Goal: Find contact information: Find contact information

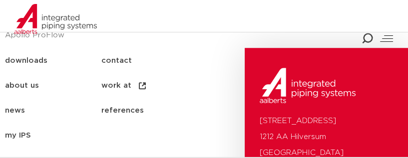
scroll to position [826, 0]
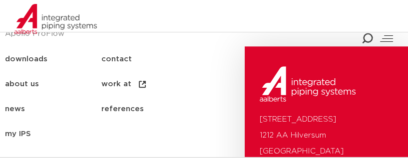
click at [112, 60] on font "contact" at bounding box center [116, 58] width 30 height 7
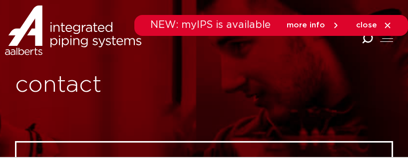
drag, startPoint x: 412, startPoint y: 14, endPoint x: 415, endPoint y: 7, distance: 7.4
click at [389, 24] on icon at bounding box center [387, 25] width 9 height 9
click at [389, 40] on div at bounding box center [386, 38] width 13 height 11
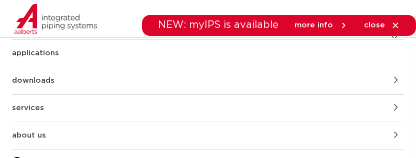
scroll to position [64, 0]
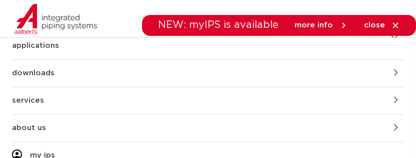
click at [29, 130] on font "about us" at bounding box center [29, 127] width 34 height 7
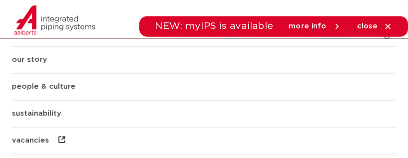
scroll to position [0, 0]
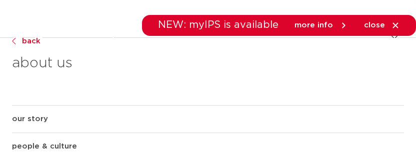
click at [398, 24] on icon at bounding box center [395, 25] width 9 height 9
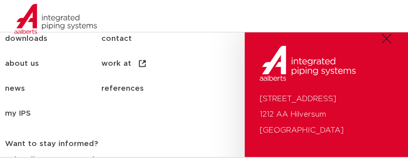
scroll to position [2108, 0]
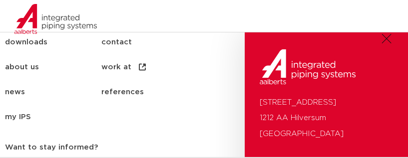
click at [390, 37] on div at bounding box center [386, 38] width 13 height 11
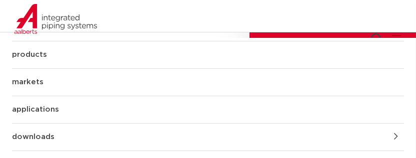
click at [37, 84] on font "markets" at bounding box center [27, 81] width 31 height 7
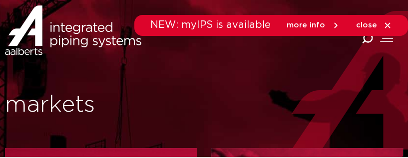
click at [333, 24] on icon at bounding box center [335, 25] width 9 height 9
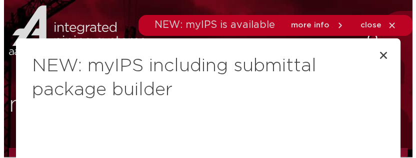
scroll to position [21, 0]
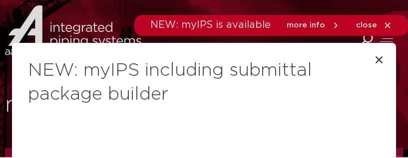
click at [365, 59] on h2 "NEW: myIPS including submittal package builder" at bounding box center [204, 83] width 352 height 48
click at [376, 55] on icon "Close" at bounding box center [379, 60] width 10 height 10
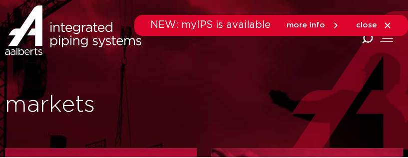
click at [388, 41] on div at bounding box center [386, 38] width 13 height 11
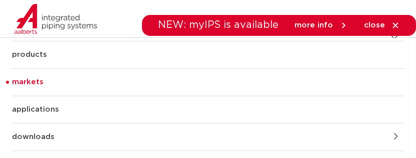
click at [394, 138] on icon at bounding box center [396, 136] width 4 height 7
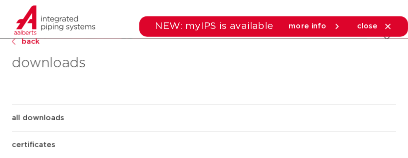
scroll to position [0, 0]
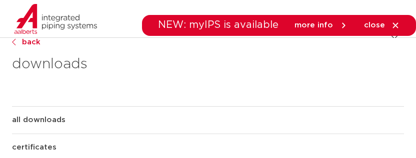
click at [16, 39] on link "Back" at bounding box center [208, 42] width 392 height 12
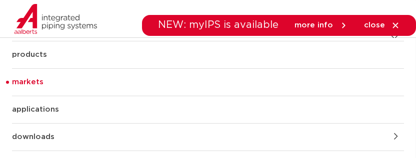
click at [41, 55] on font "products" at bounding box center [29, 54] width 35 height 7
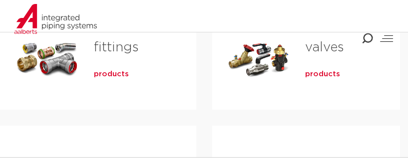
click at [331, 45] on div "Combined Shape Combined Shape" at bounding box center [306, 33] width 204 height 31
click at [326, 77] on font "products" at bounding box center [322, 73] width 35 height 7
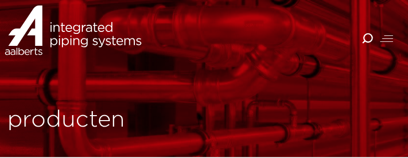
click at [389, 38] on span at bounding box center [387, 38] width 11 height 0
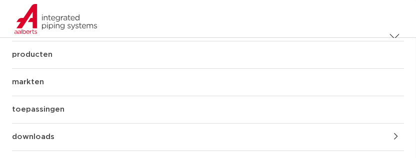
click at [394, 134] on icon at bounding box center [396, 136] width 4 height 7
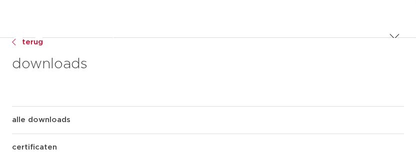
click at [389, 36] on div at bounding box center [394, 38] width 13 height 11
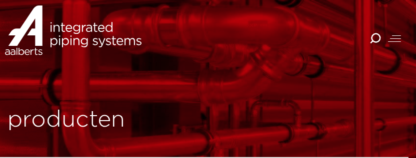
click at [52, 32] on img at bounding box center [55, 19] width 111 height 30
click at [394, 41] on div at bounding box center [394, 38] width 13 height 11
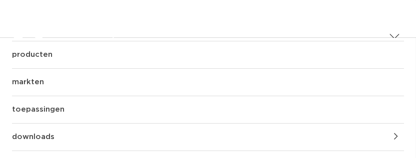
click at [391, 33] on div at bounding box center [394, 38] width 13 height 11
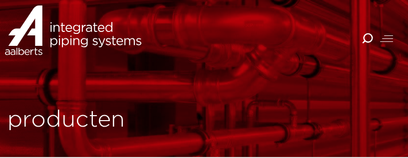
click at [389, 35] on span at bounding box center [388, 35] width 9 height 0
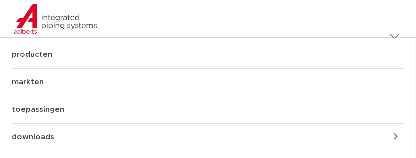
click at [47, 57] on link "producten" at bounding box center [208, 54] width 392 height 27
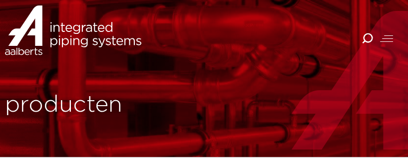
click at [115, 43] on img at bounding box center [73, 30] width 136 height 50
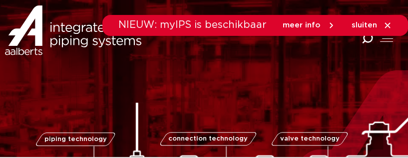
click at [332, 23] on icon at bounding box center [331, 25] width 9 height 9
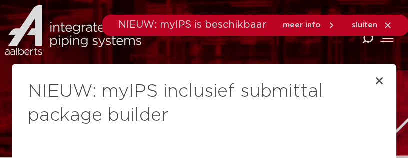
click at [387, 24] on div "NIEUW: myIPS inclusief submittal package builder Maak jouw projecten moeiteloos…" at bounding box center [204, 79] width 408 height 158
click at [371, 28] on div "NIEUW: myIPS inclusief submittal package builder Maak jouw projecten moeiteloos…" at bounding box center [204, 79] width 408 height 158
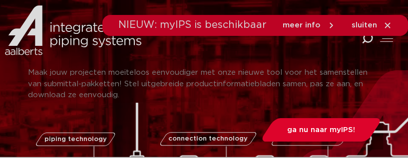
scroll to position [289, 0]
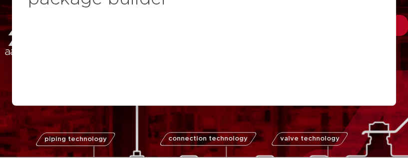
scroll to position [0, 0]
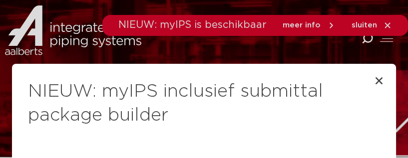
click at [335, 26] on div "NIEUW: myIPS inclusief submittal package builder Maak jouw projecten moeiteloos…" at bounding box center [204, 79] width 408 height 158
click at [390, 25] on div "NIEUW: myIPS inclusief submittal package builder Maak jouw projecten moeiteloos…" at bounding box center [204, 79] width 408 height 158
click at [385, 42] on div "NIEUW: myIPS inclusief submittal package builder Maak jouw projecten moeiteloos…" at bounding box center [204, 79] width 408 height 158
click at [99, 43] on div "NIEUW: myIPS inclusief submittal package builder Maak jouw projecten moeiteloos…" at bounding box center [204, 79] width 408 height 158
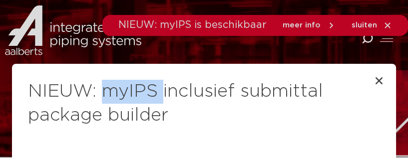
click at [99, 43] on div "NIEUW: myIPS inclusief submittal package builder Maak jouw projecten moeiteloos…" at bounding box center [204, 79] width 408 height 158
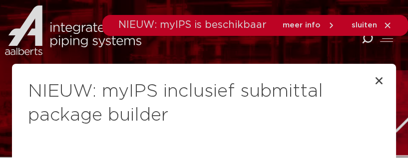
click at [76, 31] on div "NIEUW: myIPS inclusief submittal package builder Maak jouw projecten moeiteloos…" at bounding box center [204, 79] width 408 height 158
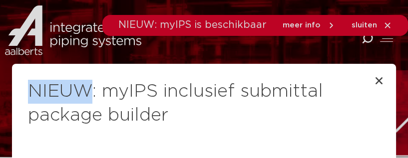
click at [76, 31] on div "NIEUW: myIPS inclusief submittal package builder Maak jouw projecten moeiteloos…" at bounding box center [204, 79] width 408 height 158
click at [374, 81] on icon "Close" at bounding box center [379, 81] width 10 height 10
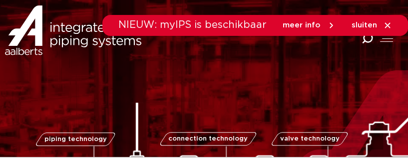
click at [328, 24] on icon at bounding box center [331, 25] width 9 height 9
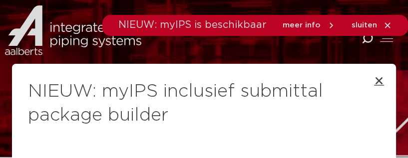
click at [374, 81] on icon "Close" at bounding box center [379, 81] width 10 height 10
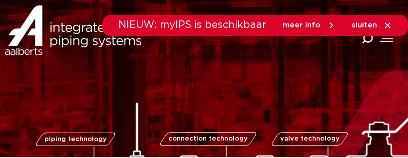
click at [384, 23] on icon at bounding box center [387, 25] width 9 height 9
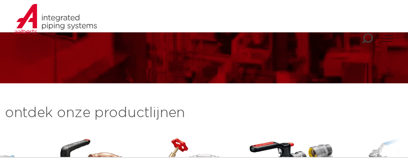
scroll to position [193, 0]
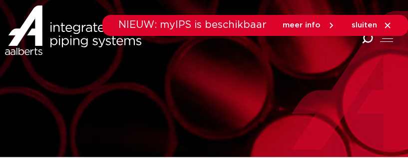
click at [331, 24] on icon at bounding box center [331, 25] width 9 height 9
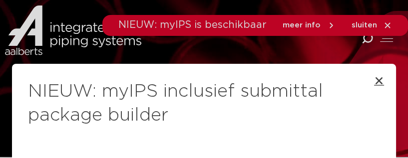
click at [374, 78] on icon "Close" at bounding box center [379, 81] width 10 height 10
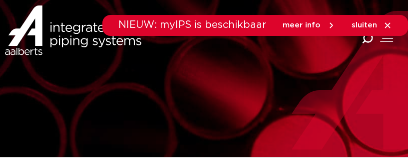
click at [366, 27] on span "sluiten" at bounding box center [364, 24] width 25 height 7
click at [389, 39] on div at bounding box center [386, 38] width 13 height 11
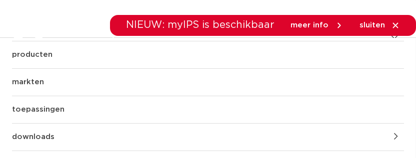
click at [394, 25] on icon at bounding box center [395, 25] width 9 height 9
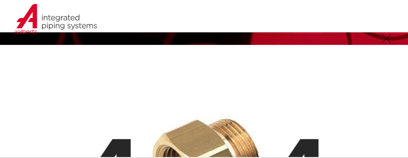
scroll to position [19, 0]
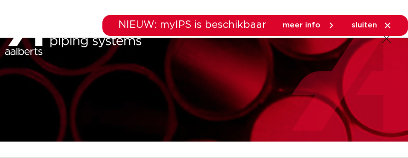
click at [332, 25] on icon at bounding box center [331, 24] width 3 height 5
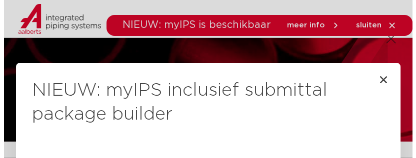
scroll to position [0, 0]
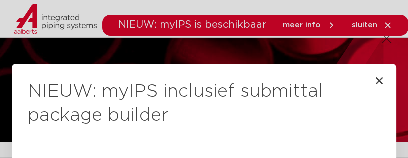
drag, startPoint x: 372, startPoint y: 79, endPoint x: 379, endPoint y: 74, distance: 8.2
click at [374, 79] on icon "Close" at bounding box center [379, 81] width 10 height 10
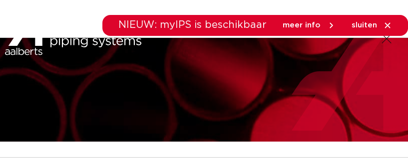
click at [386, 41] on div at bounding box center [386, 38] width 13 height 11
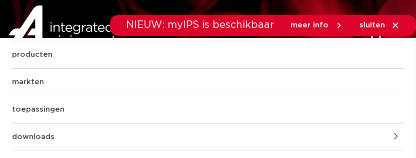
click at [393, 23] on icon at bounding box center [395, 24] width 5 height 5
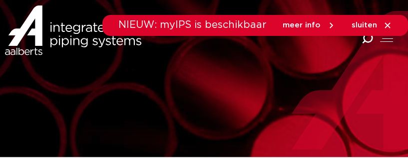
click at [333, 25] on icon at bounding box center [331, 25] width 9 height 9
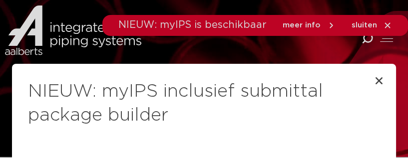
click at [387, 24] on div "NIEUW: myIPS inclusief submittal package builder Maak jouw projecten moeiteloos…" at bounding box center [204, 79] width 408 height 158
click at [374, 83] on icon "Close" at bounding box center [379, 81] width 10 height 10
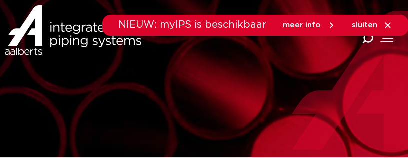
click at [385, 26] on icon at bounding box center [387, 25] width 9 height 9
click at [387, 41] on span at bounding box center [386, 41] width 13 height 0
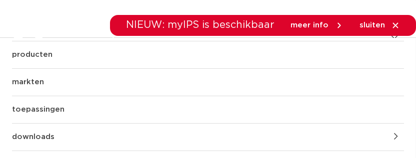
click at [336, 23] on icon at bounding box center [338, 25] width 9 height 9
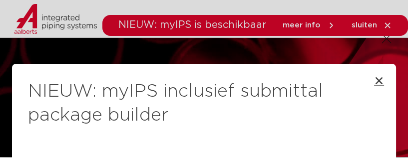
click at [375, 76] on icon "Close" at bounding box center [379, 81] width 10 height 10
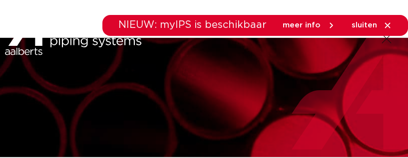
click at [387, 26] on icon at bounding box center [387, 25] width 9 height 9
click at [326, 25] on span "meer info" at bounding box center [309, 25] width 53 height 9
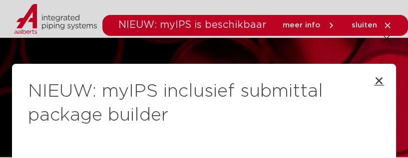
click at [374, 78] on icon "Close" at bounding box center [379, 81] width 10 height 10
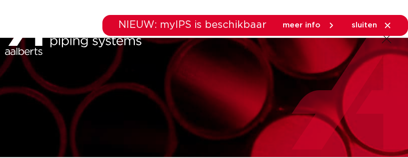
click at [390, 27] on icon at bounding box center [387, 25] width 9 height 9
click at [333, 25] on icon at bounding box center [331, 24] width 3 height 5
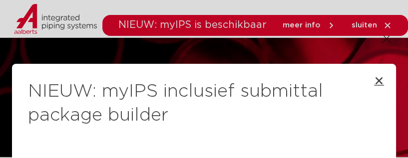
click at [374, 80] on icon "Close" at bounding box center [379, 81] width 10 height 10
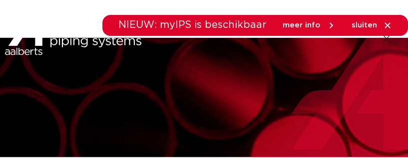
click at [390, 24] on icon at bounding box center [387, 25] width 9 height 9
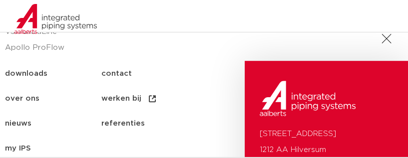
scroll to position [554, 0]
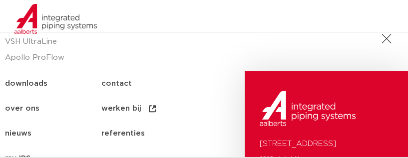
click at [123, 84] on link "contact" at bounding box center [149, 83] width 96 height 25
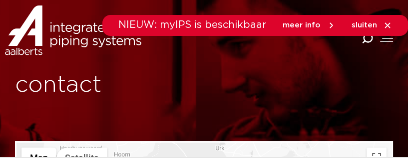
drag, startPoint x: 412, startPoint y: 12, endPoint x: 415, endPoint y: 7, distance: 5.4
click at [330, 23] on icon at bounding box center [331, 25] width 9 height 9
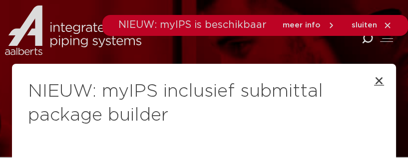
click at [374, 79] on icon "Close" at bounding box center [379, 81] width 10 height 10
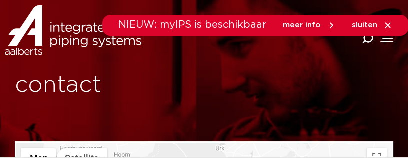
click at [387, 26] on icon at bounding box center [387, 24] width 5 height 5
